Goal: Navigation & Orientation: Find specific page/section

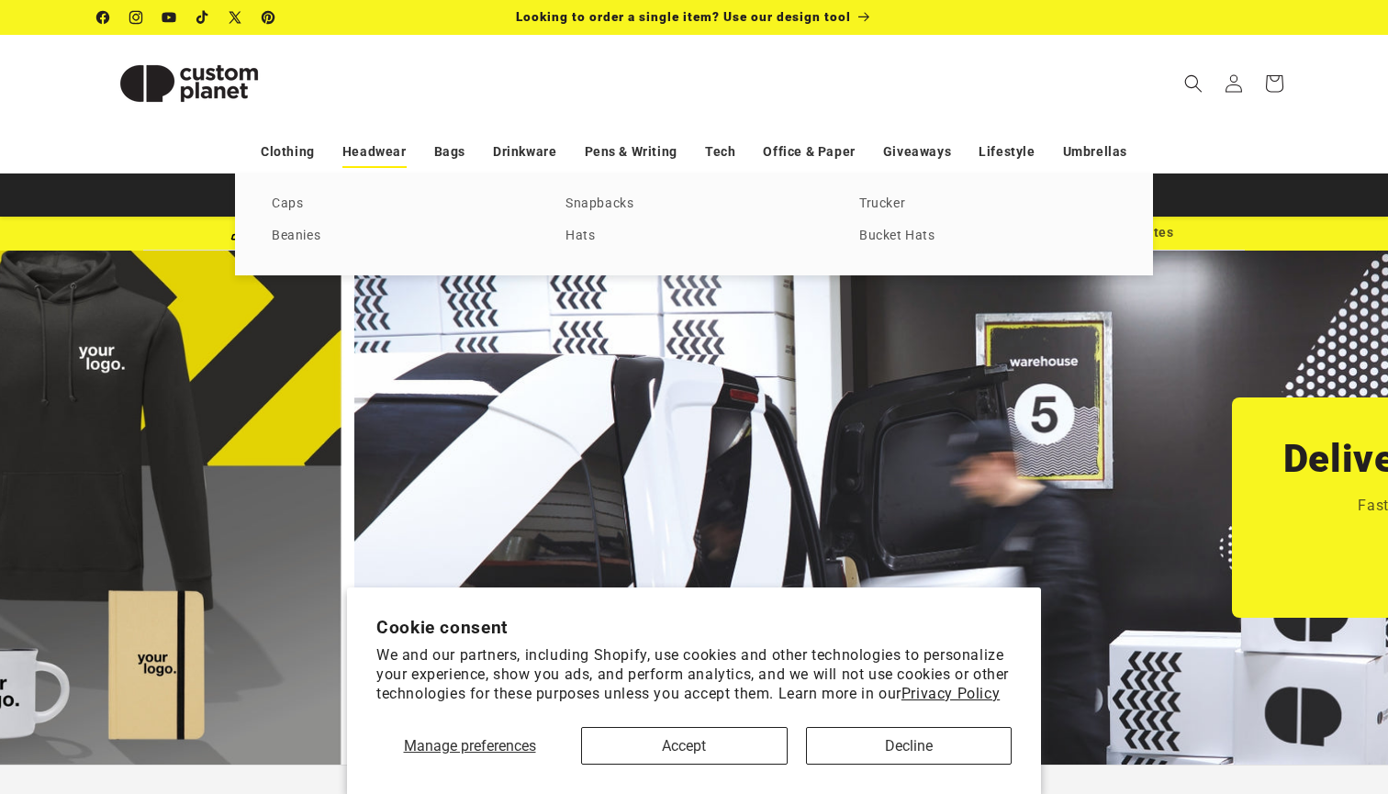
scroll to position [0, 1388]
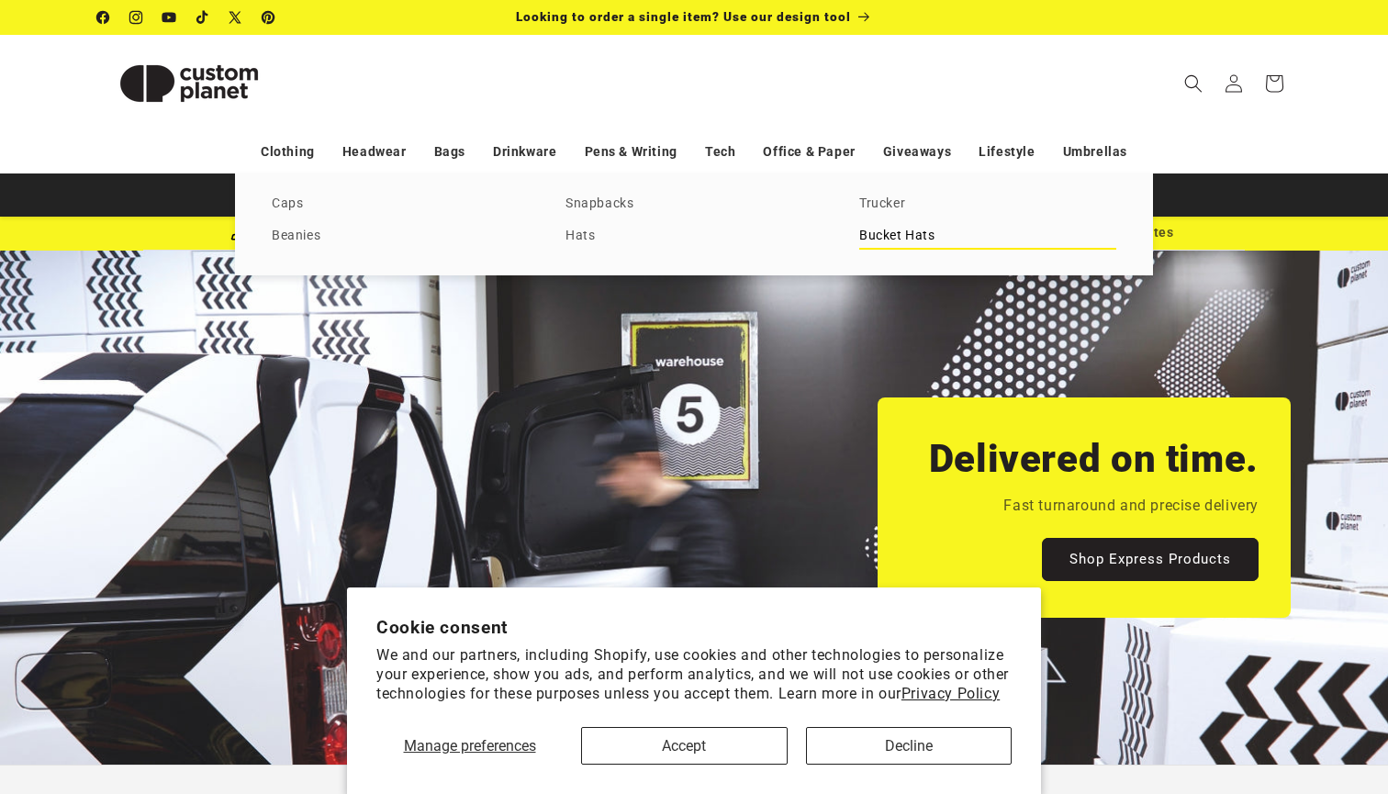
click at [936, 234] on link "Bucket Hats" at bounding box center [987, 236] width 257 height 25
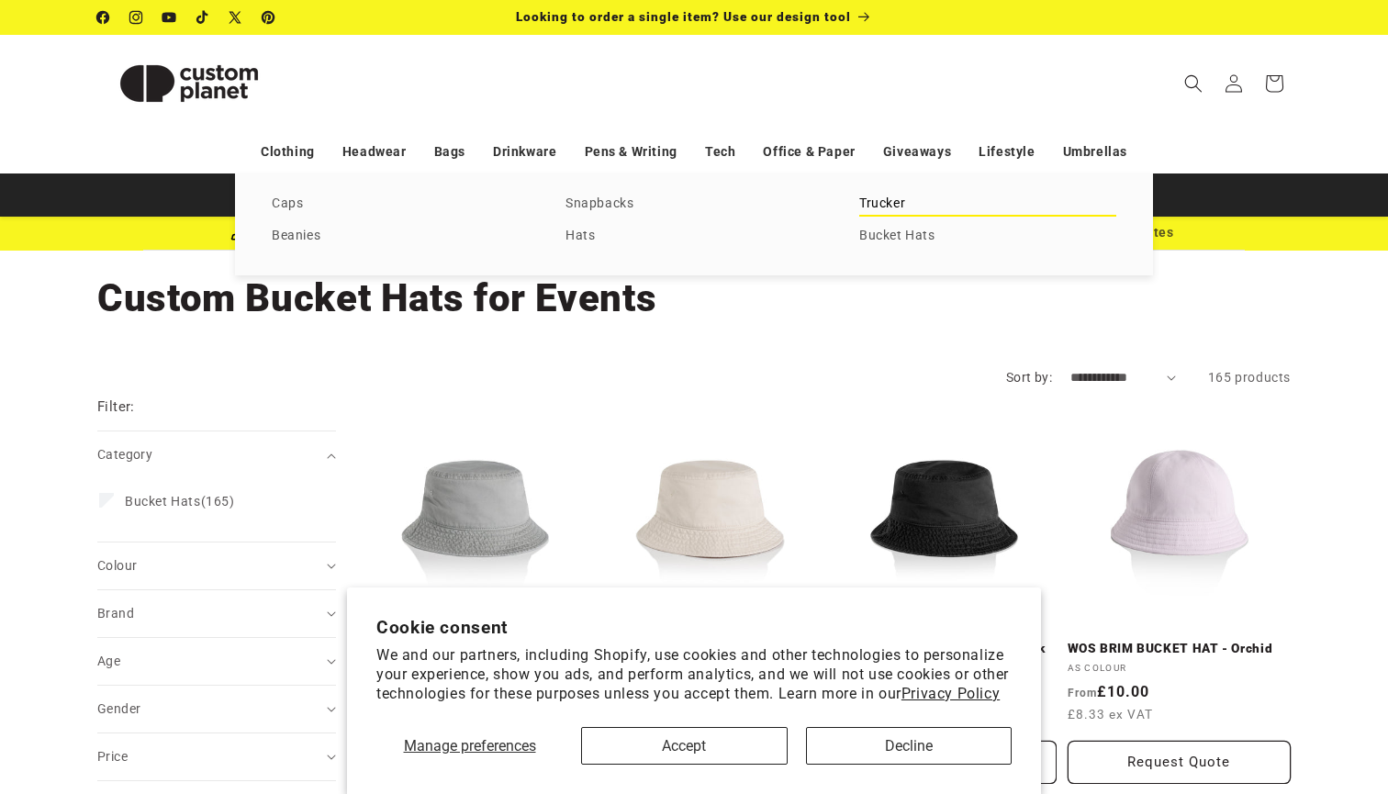
click at [862, 213] on link "Trucker" at bounding box center [987, 204] width 257 height 25
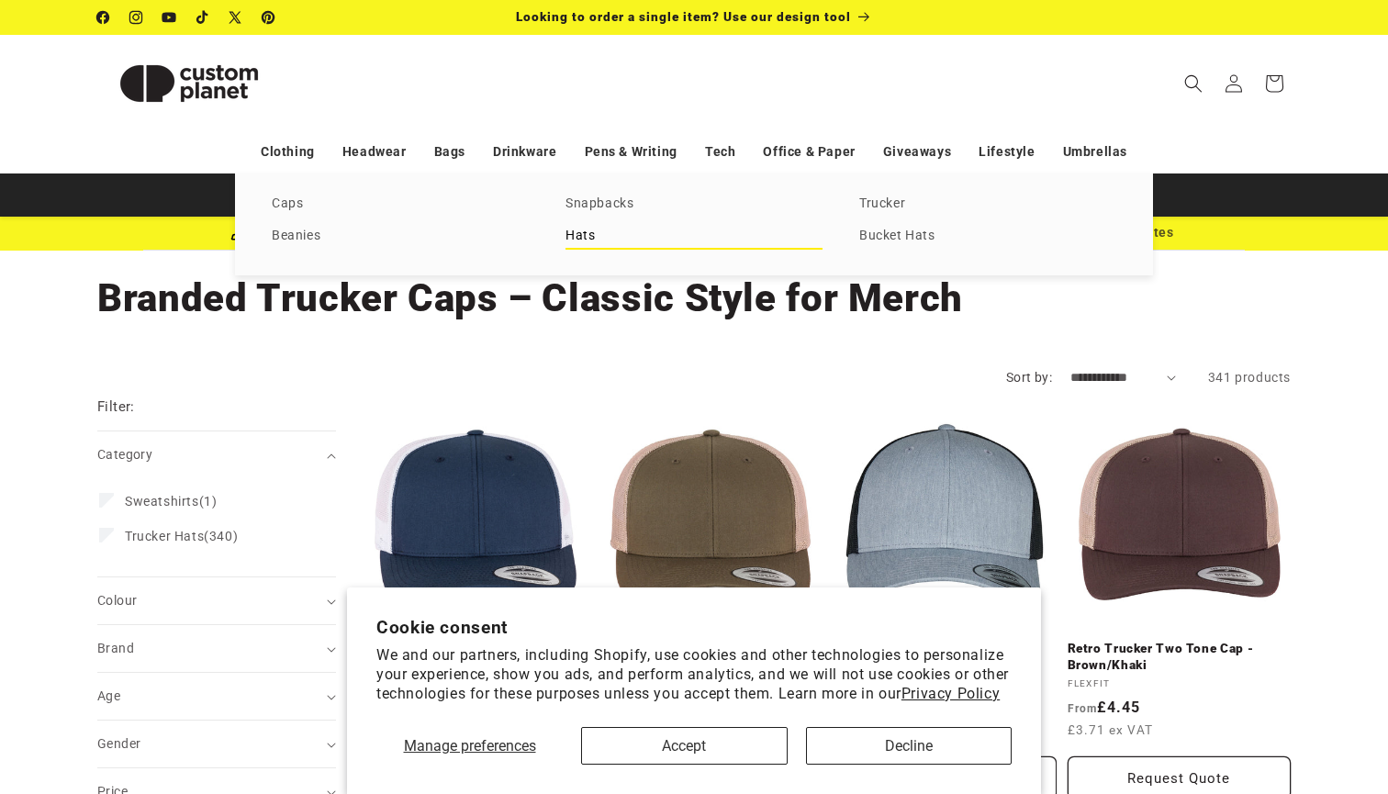
click at [595, 237] on link "Hats" at bounding box center [693, 236] width 257 height 25
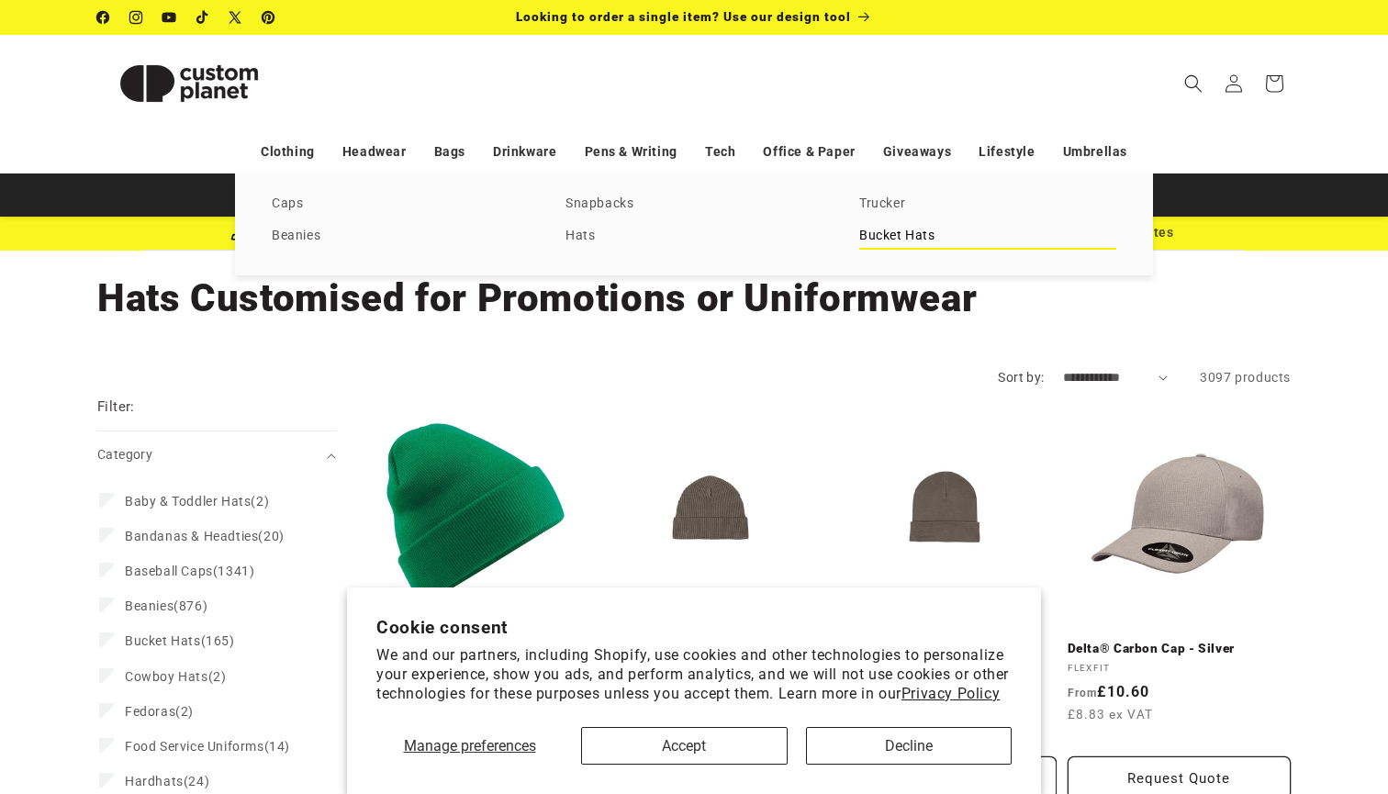
click at [922, 241] on link "Bucket Hats" at bounding box center [987, 236] width 257 height 25
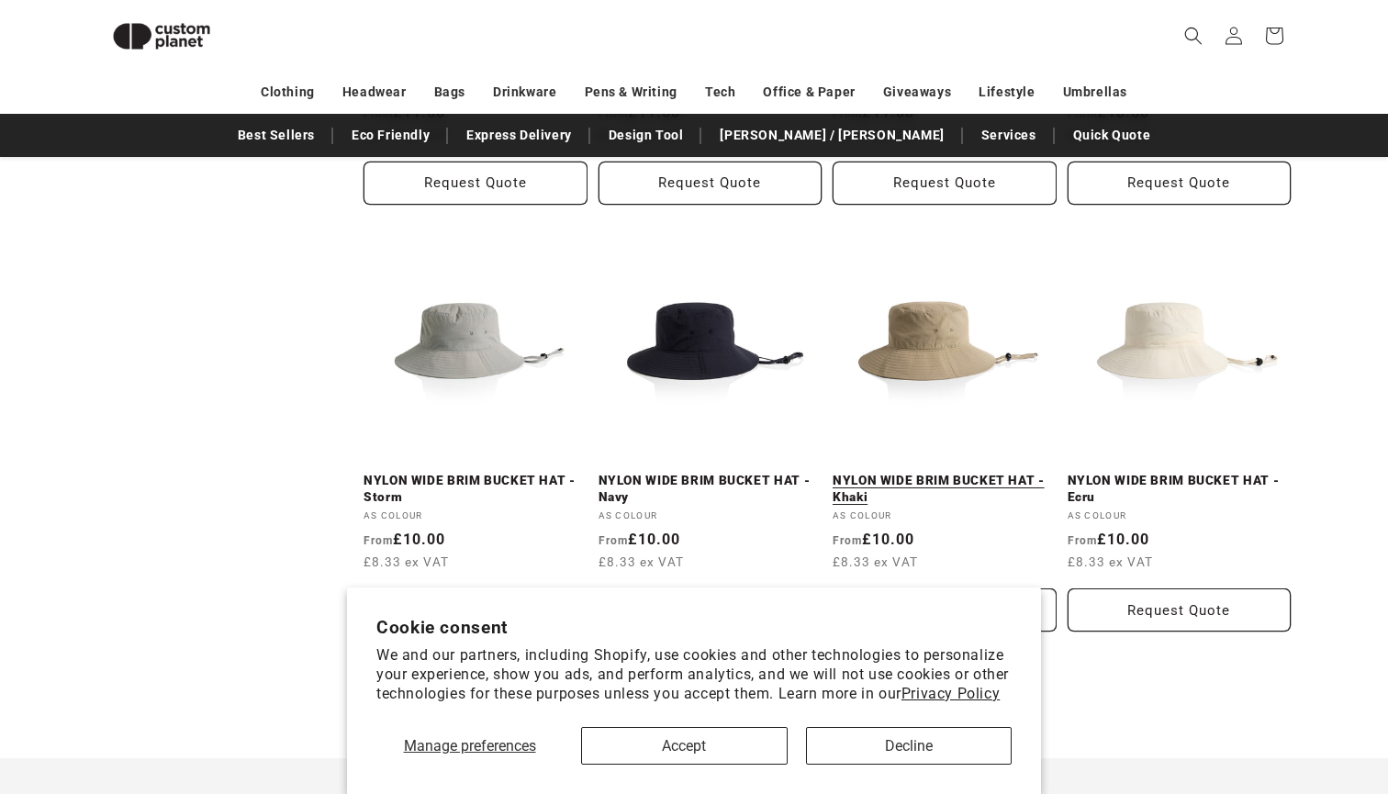
scroll to position [1835, 0]
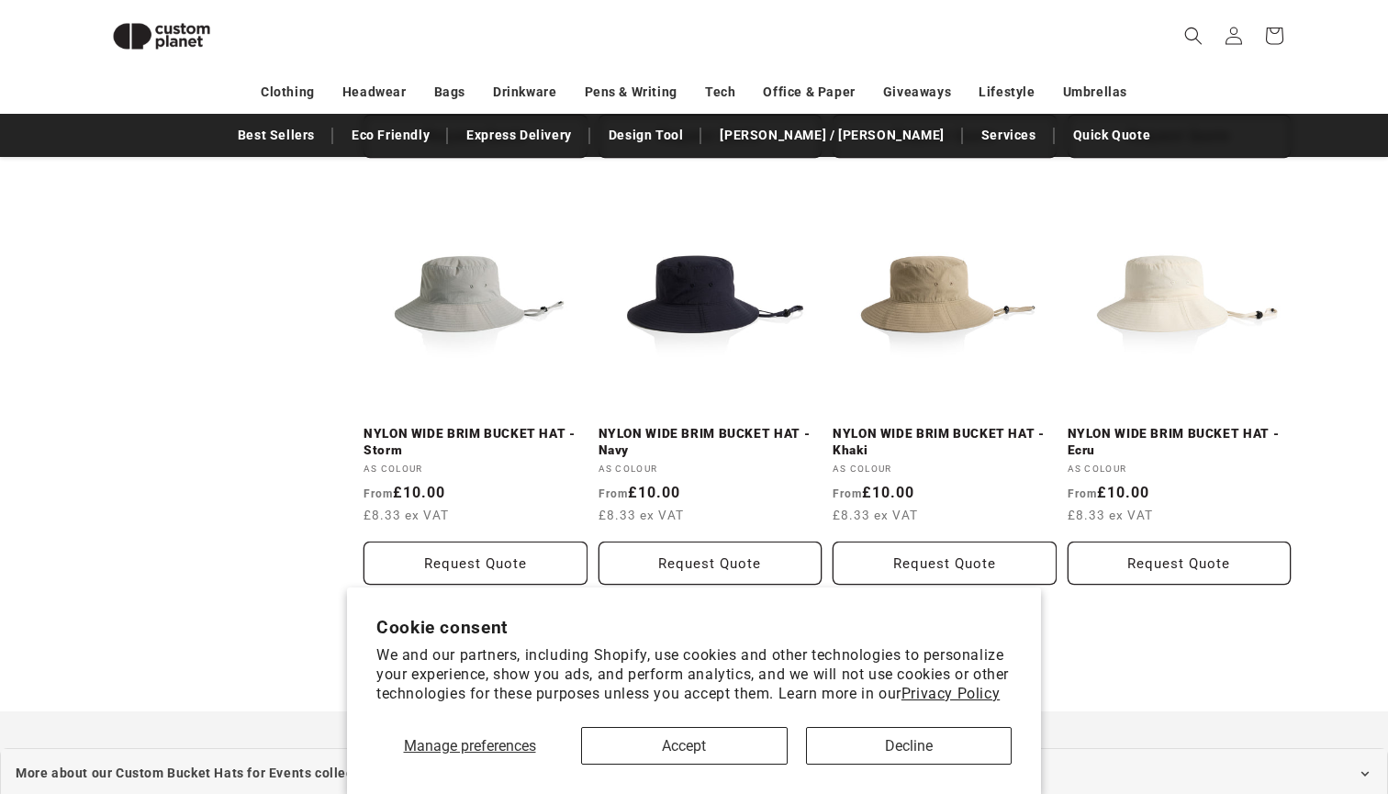
click at [631, 754] on button "Accept" at bounding box center [684, 746] width 206 height 38
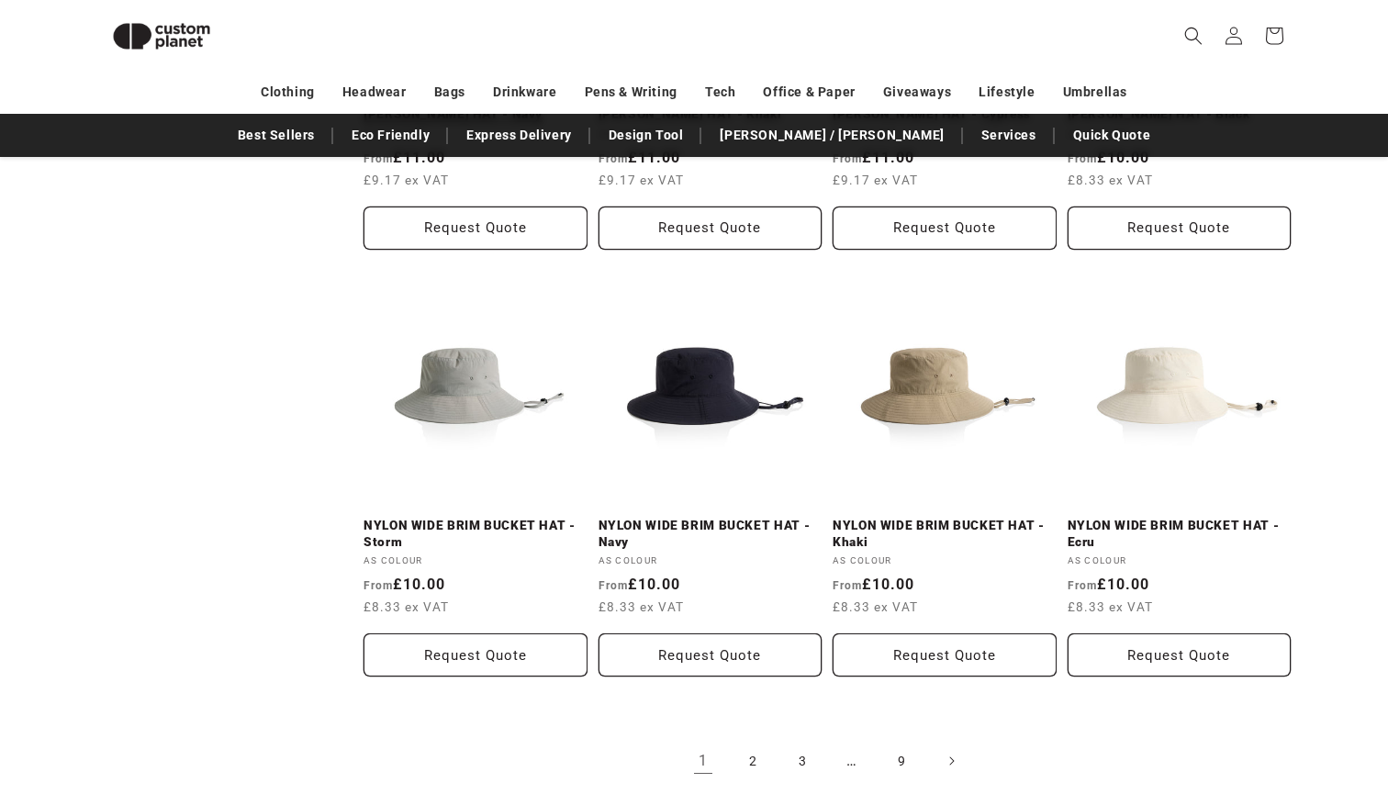
scroll to position [1756, 0]
